Goal: Check status: Check status

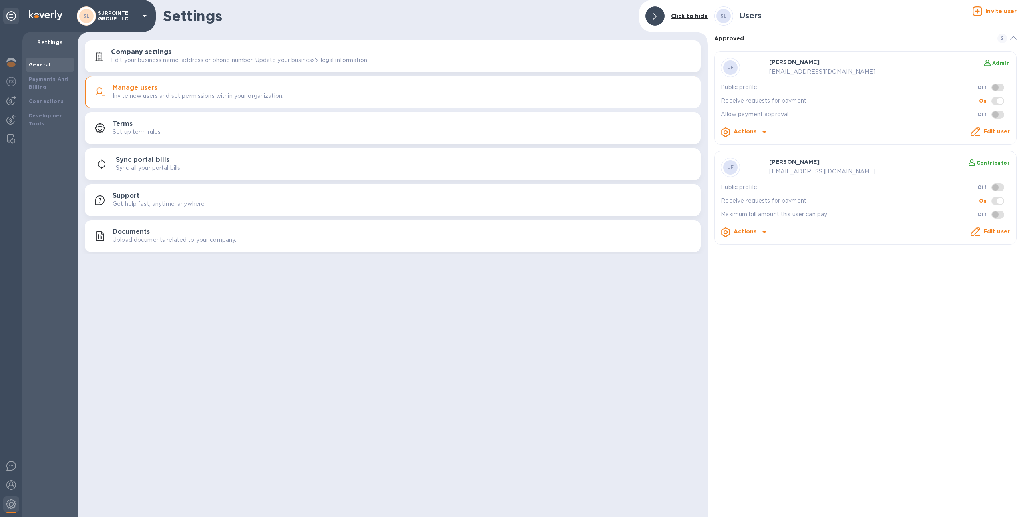
click at [105, 15] on p "SURPOINTE GROUP LLC" at bounding box center [118, 15] width 40 height 11
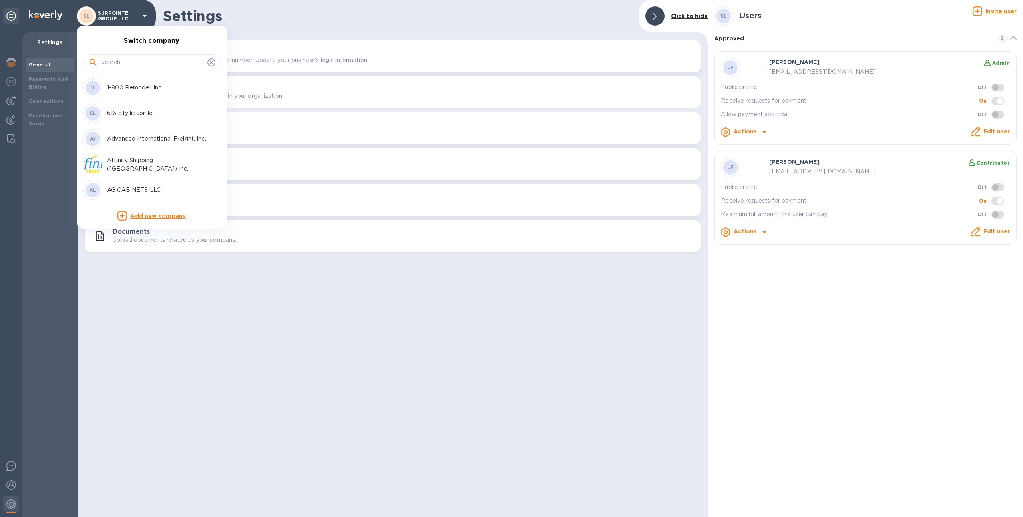
click at [121, 58] on input "text" at bounding box center [152, 62] width 103 height 12
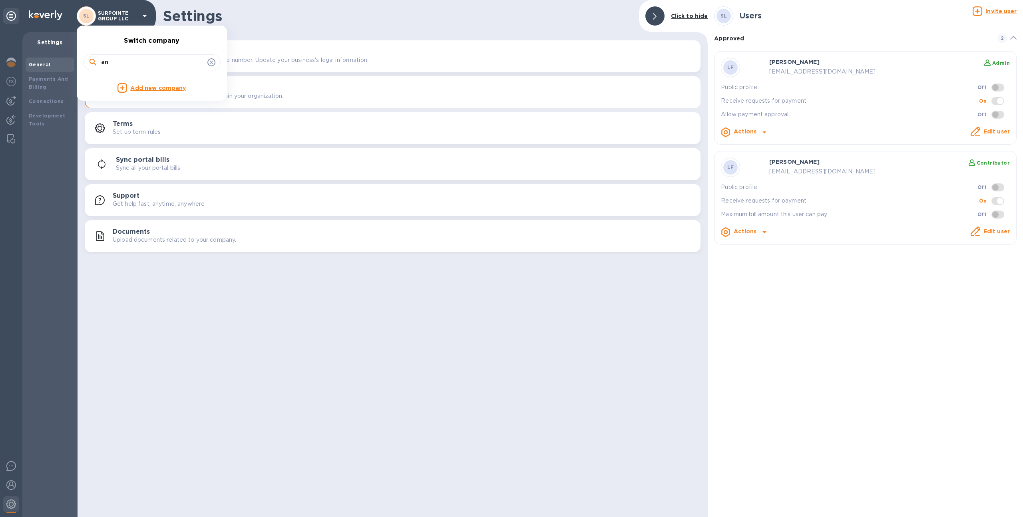
type input "a"
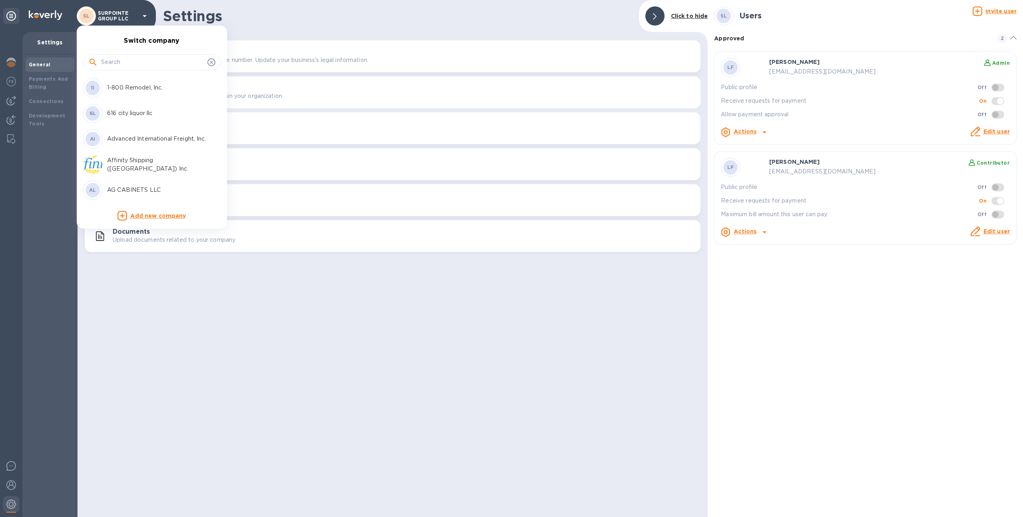
click at [160, 60] on input "text" at bounding box center [152, 62] width 103 height 12
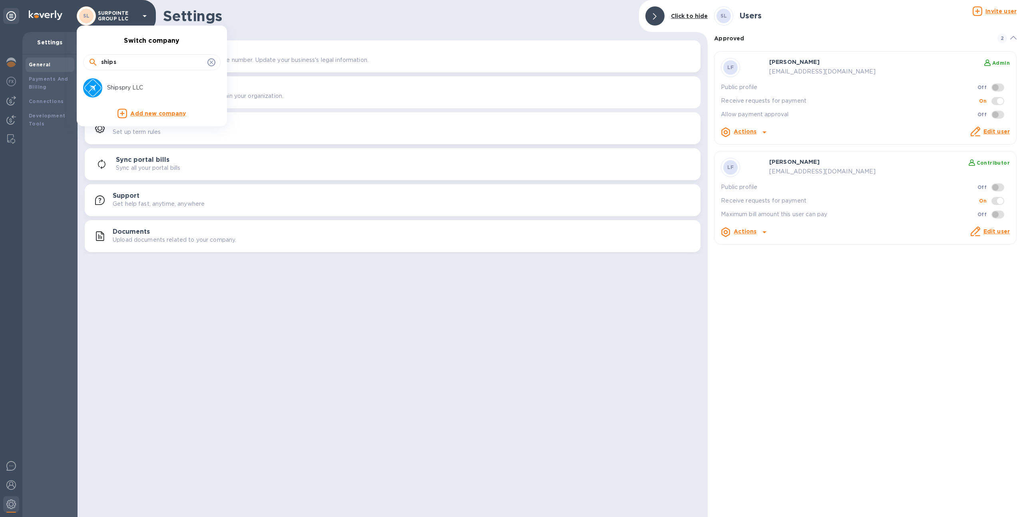
type input "ships"
click at [147, 78] on li "Shipspry LLC" at bounding box center [148, 88] width 137 height 26
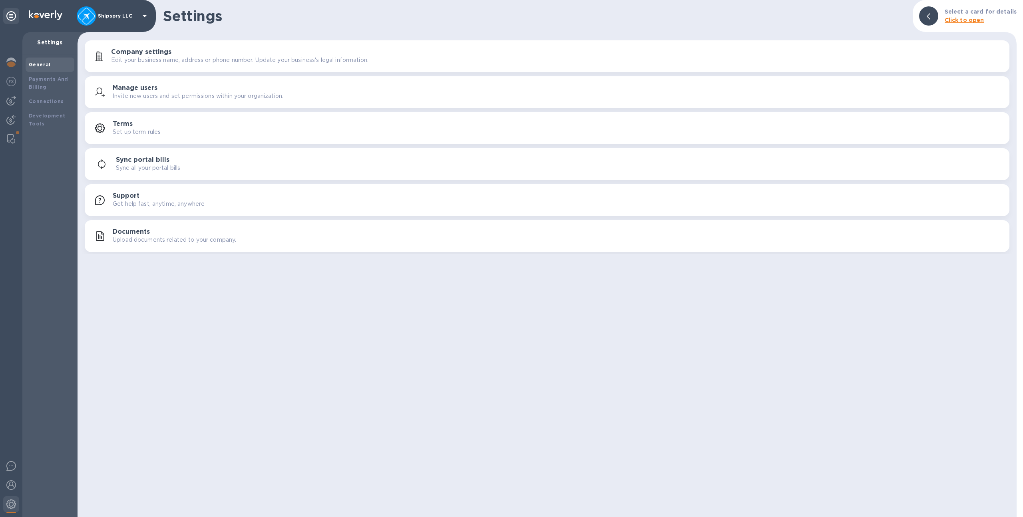
click at [114, 22] on div "Shipspry LLC" at bounding box center [113, 15] width 73 height 19
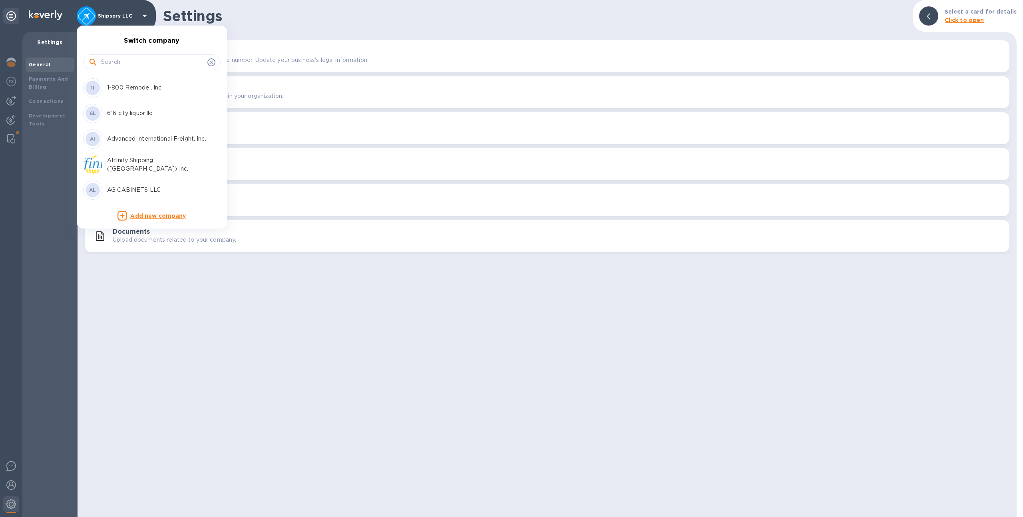
click at [127, 58] on input "text" at bounding box center [152, 62] width 103 height 12
type input "reliab"
click at [122, 84] on p "Reliable Shipping Services Inc." at bounding box center [157, 88] width 101 height 8
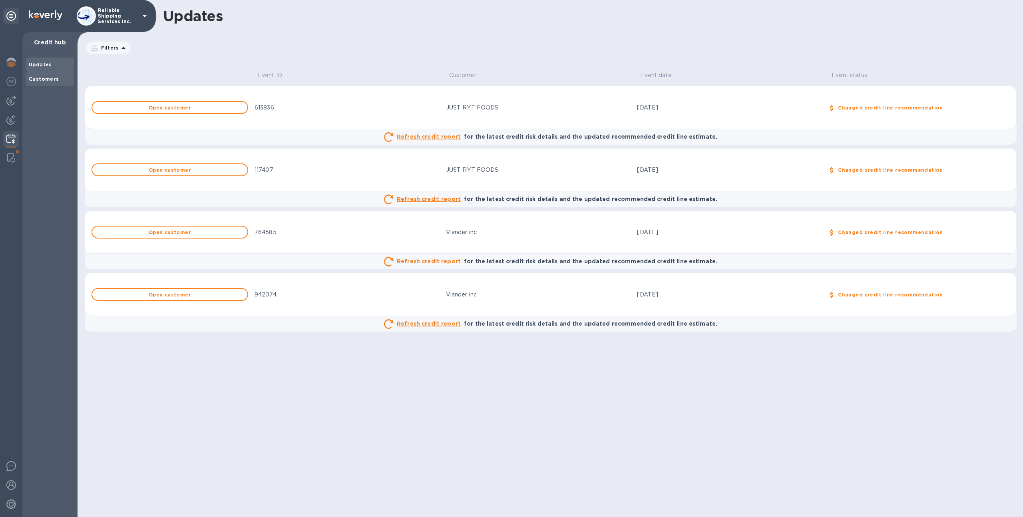
click at [60, 75] on div "Customers" at bounding box center [50, 79] width 42 height 8
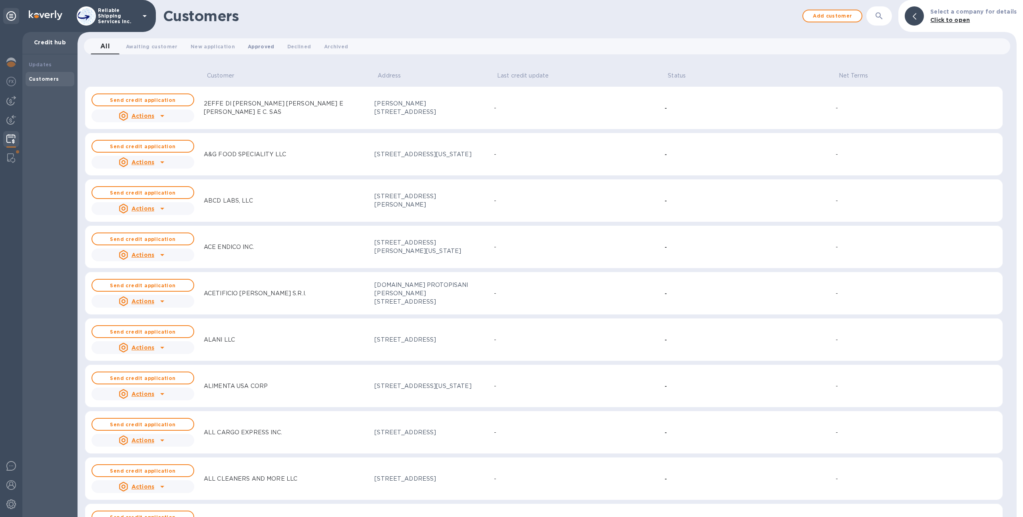
click at [249, 47] on span "Approved 0" at bounding box center [261, 46] width 27 height 8
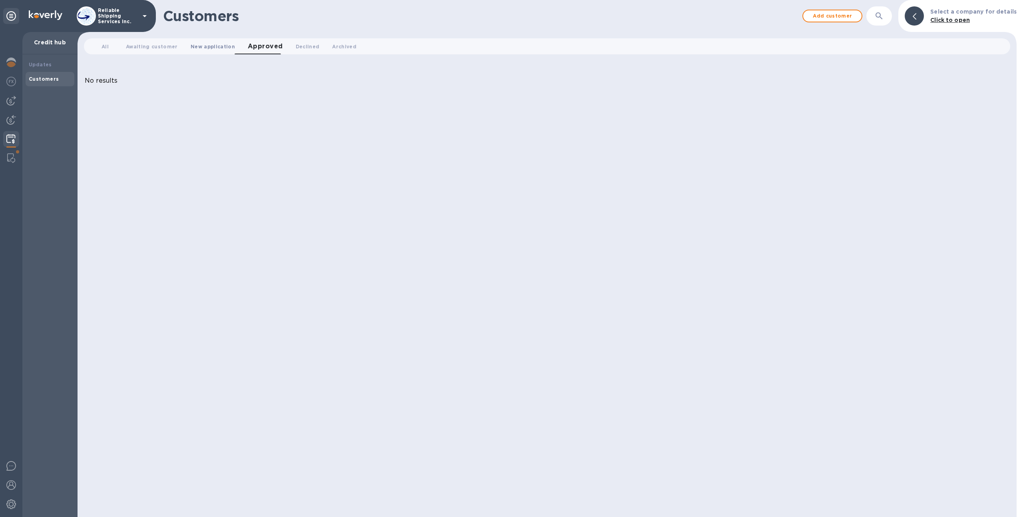
click at [216, 45] on span "New application 0" at bounding box center [213, 46] width 44 height 8
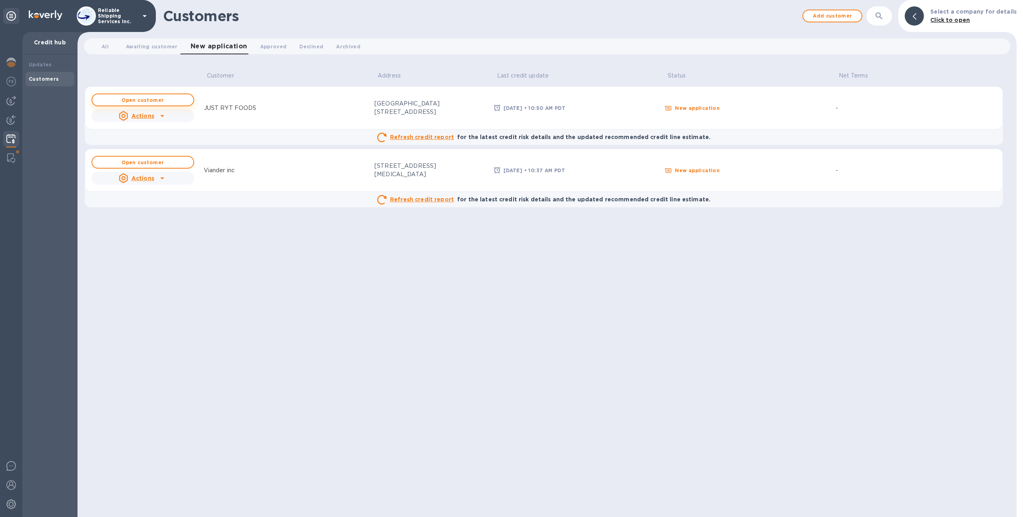
click at [149, 100] on b "Open customer" at bounding box center [143, 100] width 42 height 6
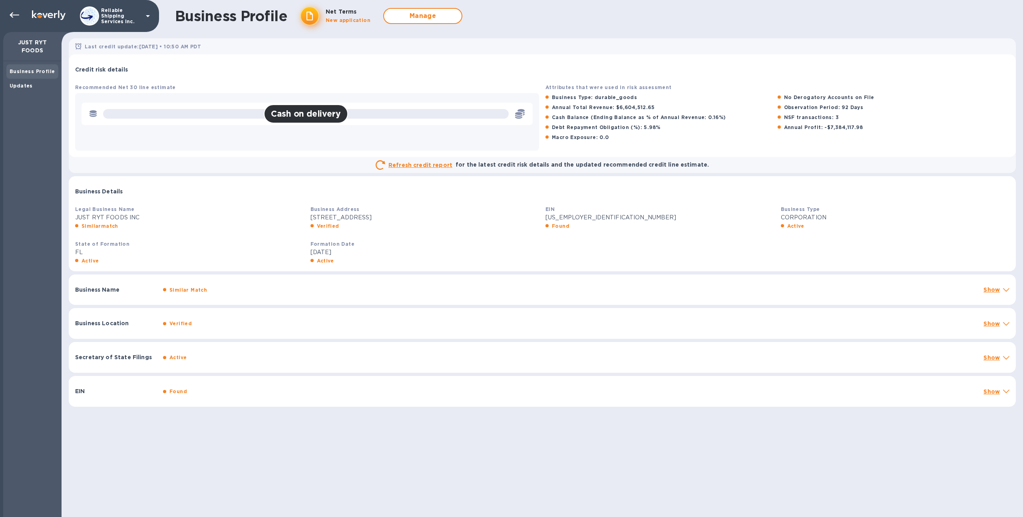
click at [31, 77] on div "Business Profile" at bounding box center [32, 71] width 52 height 14
click at [13, 15] on icon at bounding box center [15, 15] width 10 height 6
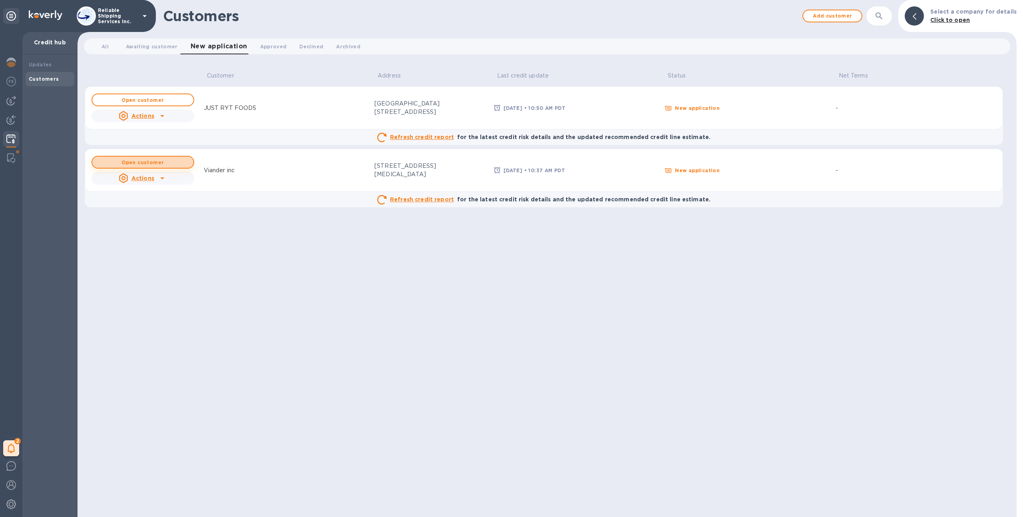
click at [186, 166] on button "Open customer" at bounding box center [143, 162] width 103 height 13
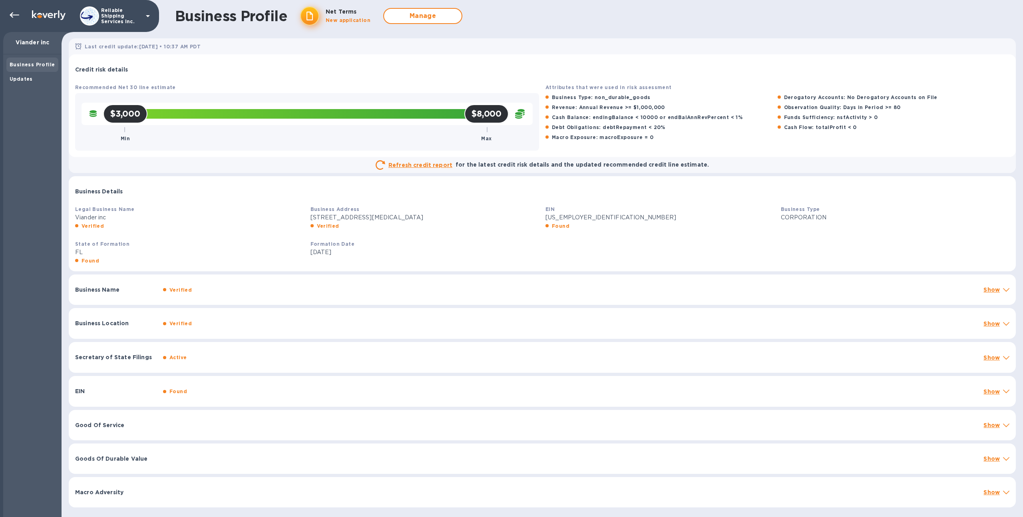
scroll to position [2, 0]
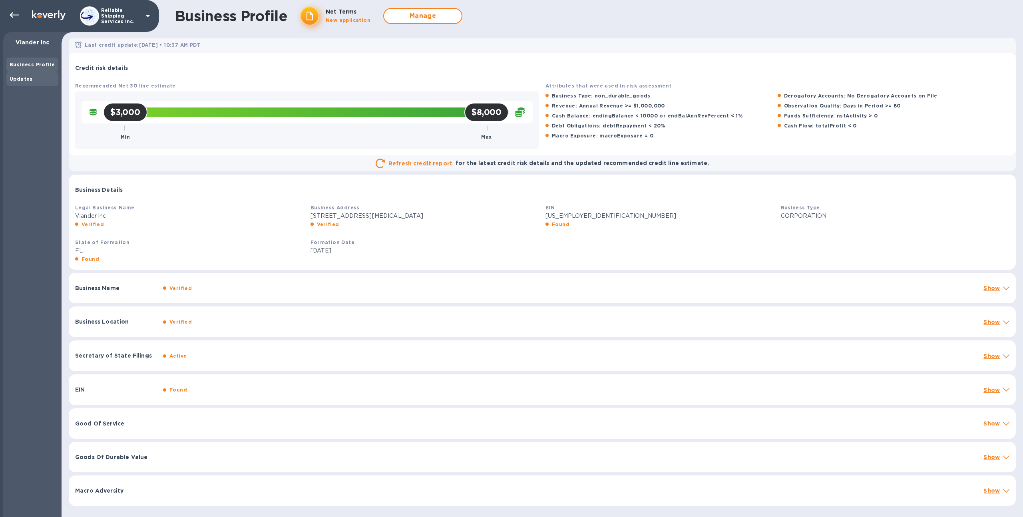
click at [25, 77] on b "Updates" at bounding box center [21, 79] width 23 height 6
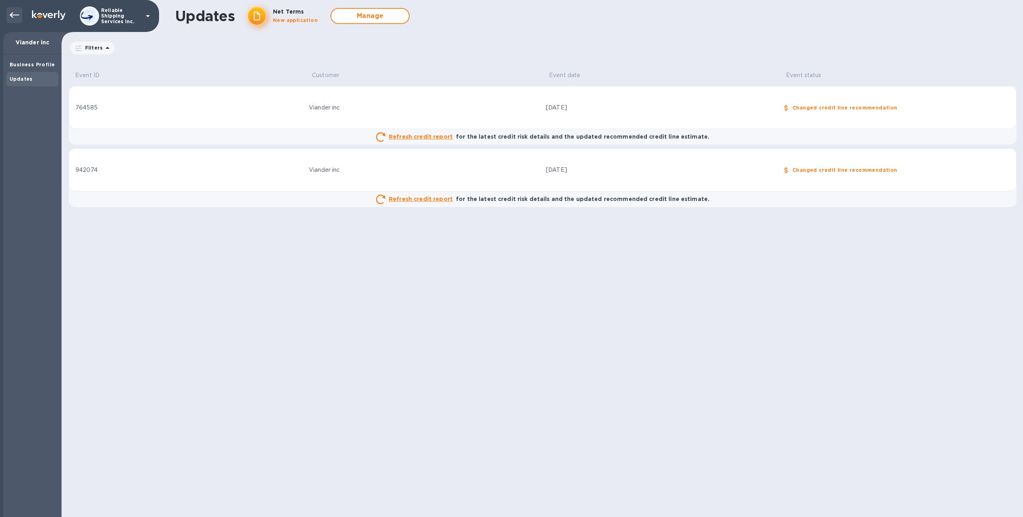
click at [10, 18] on icon at bounding box center [15, 15] width 10 height 10
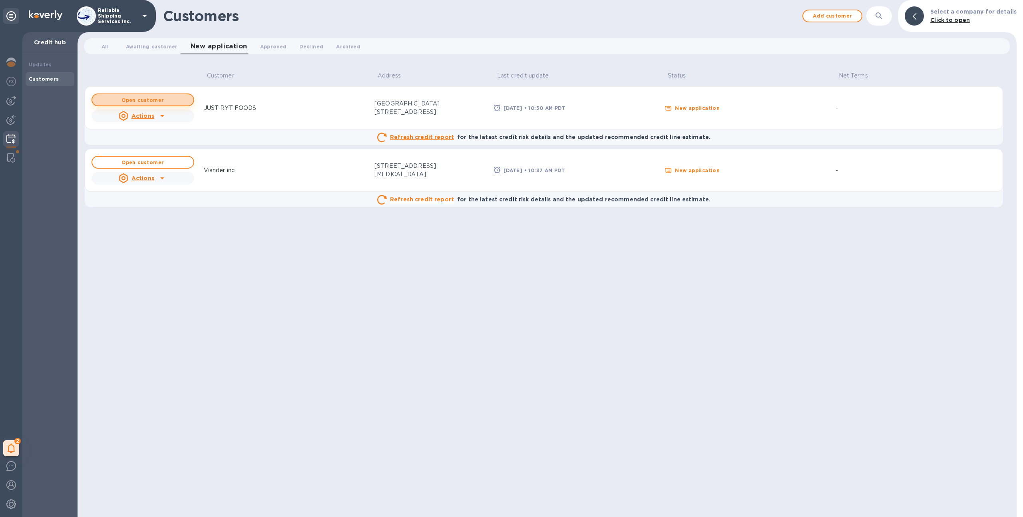
click at [171, 102] on span "Open customer" at bounding box center [143, 100] width 88 height 5
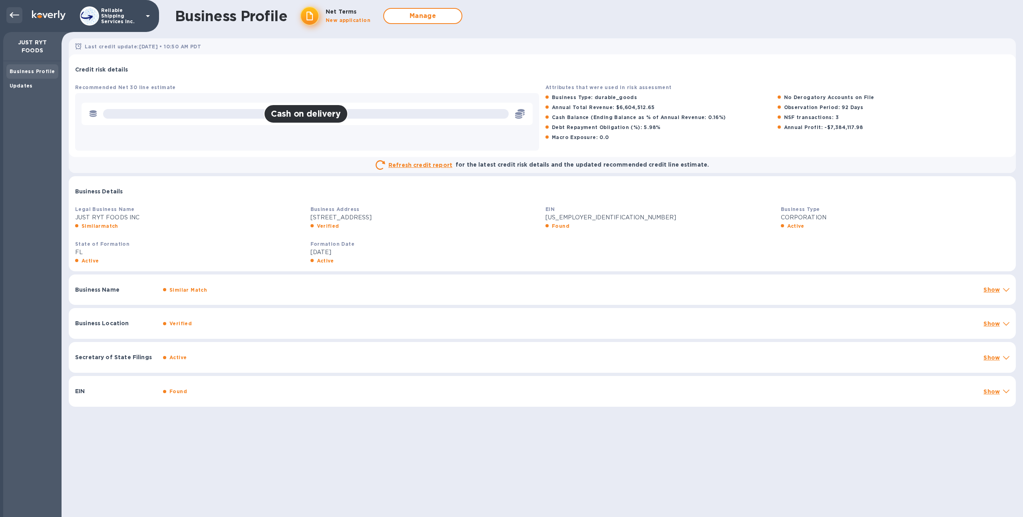
click at [12, 16] on icon at bounding box center [15, 15] width 10 height 10
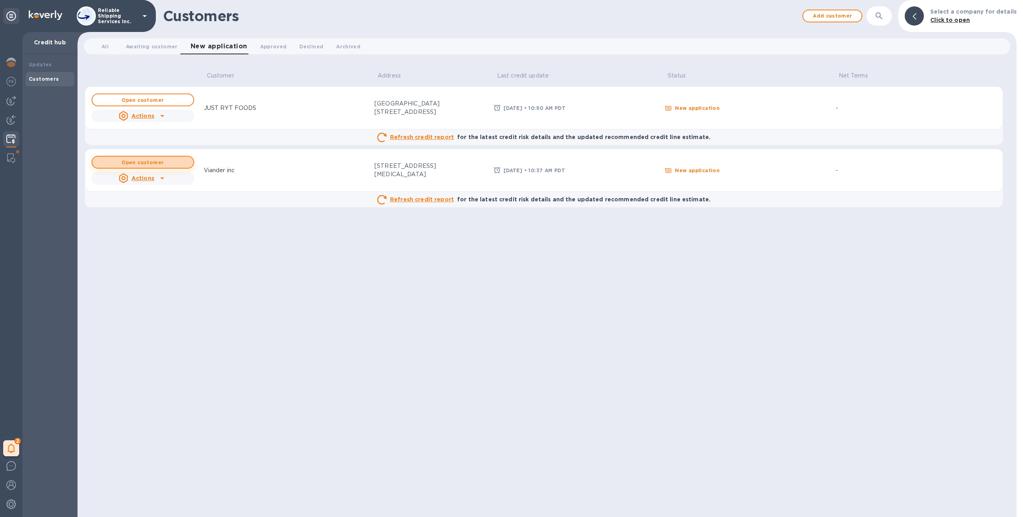
click at [177, 161] on span "Open customer" at bounding box center [143, 162] width 88 height 5
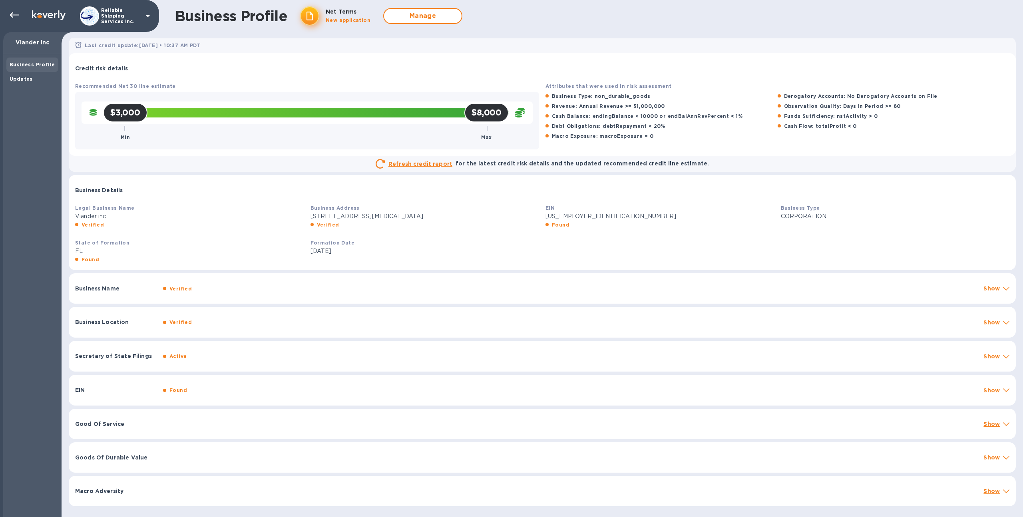
scroll to position [2, 0]
